Goal: Transaction & Acquisition: Purchase product/service

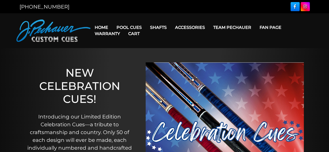
click at [128, 27] on link "Cart" at bounding box center [134, 33] width 20 height 13
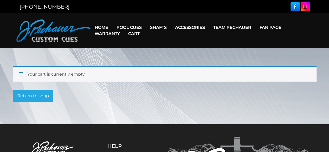
click at [128, 27] on link "Cart" at bounding box center [134, 33] width 20 height 13
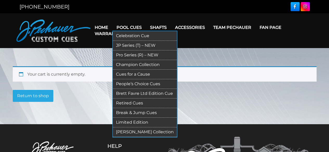
click at [130, 102] on link "Retired Cues" at bounding box center [145, 104] width 64 height 10
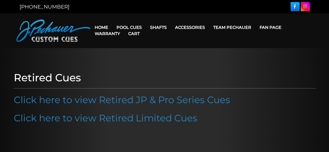
click at [130, 102] on link "Click here to view Retired JP & Pro Series Cues" at bounding box center [122, 99] width 216 height 11
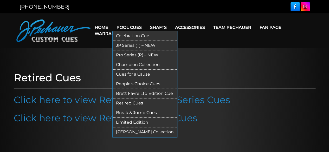
click at [133, 120] on link "Limited Edition" at bounding box center [145, 123] width 64 height 10
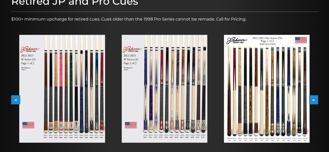
scroll to position [75, 0]
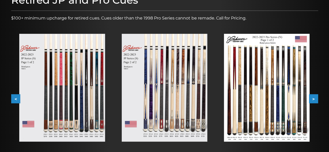
click at [315, 97] on button ">" at bounding box center [313, 98] width 9 height 9
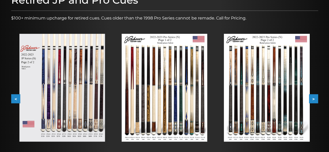
click at [243, 102] on img at bounding box center [267, 88] width 86 height 108
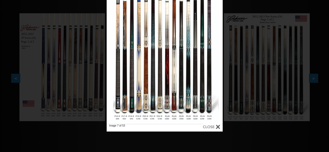
scroll to position [97, 0]
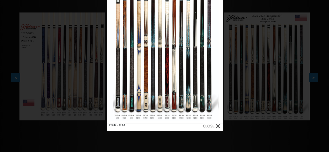
click at [210, 124] on div at bounding box center [211, 126] width 17 height 6
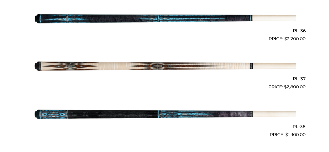
scroll to position [516, 0]
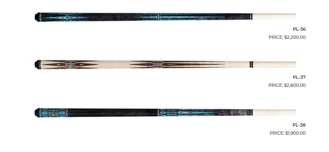
click at [119, 66] on img at bounding box center [164, 65] width 263 height 44
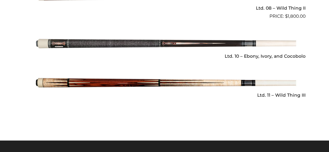
scroll to position [779, 0]
